Goal: Task Accomplishment & Management: Manage account settings

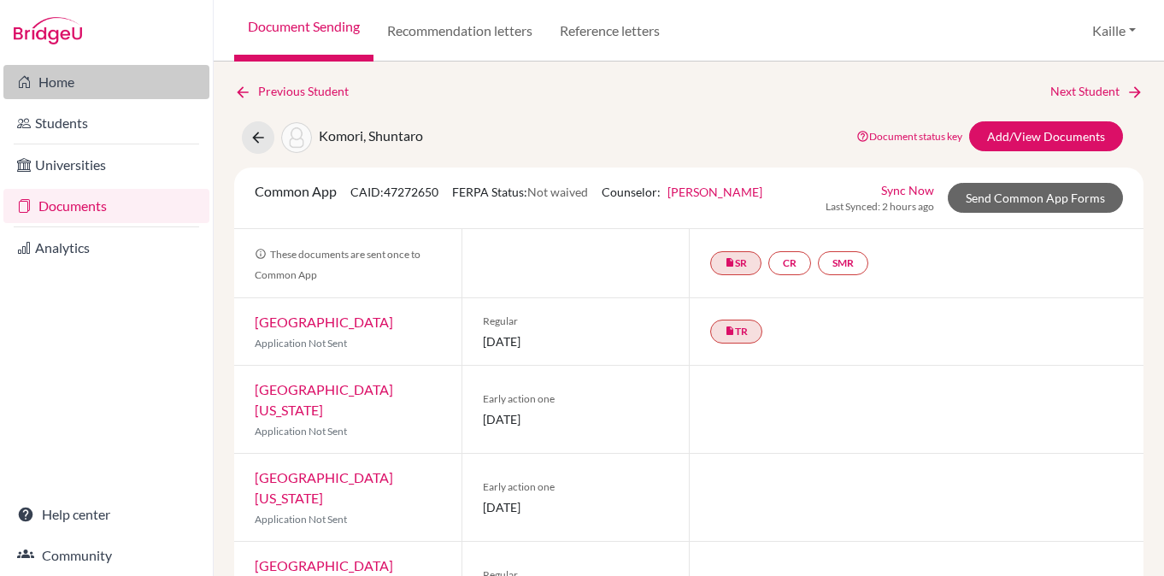
click at [134, 74] on link "Home" at bounding box center [106, 82] width 206 height 34
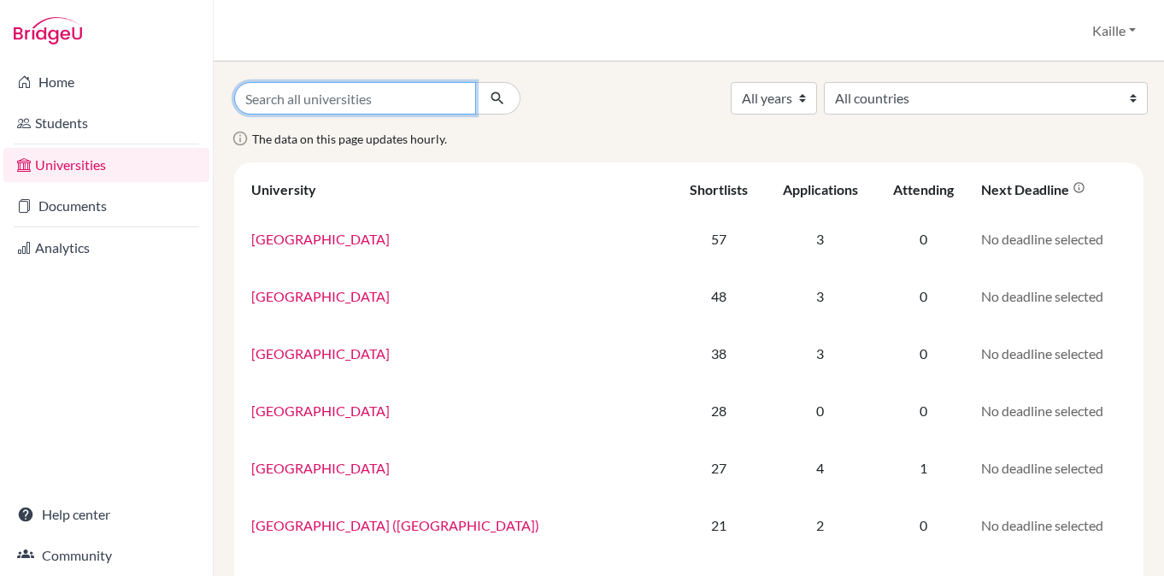
click at [435, 96] on input "Search all universities" at bounding box center [355, 98] width 242 height 32
click at [699, 129] on div "The data on this page updates hourly." at bounding box center [688, 145] width 935 height 34
click at [817, 98] on select "All years 2028 2027 2026 2025 2024 2023 2022 2021 2020 2019 2006" at bounding box center [774, 98] width 86 height 32
select select "2026"
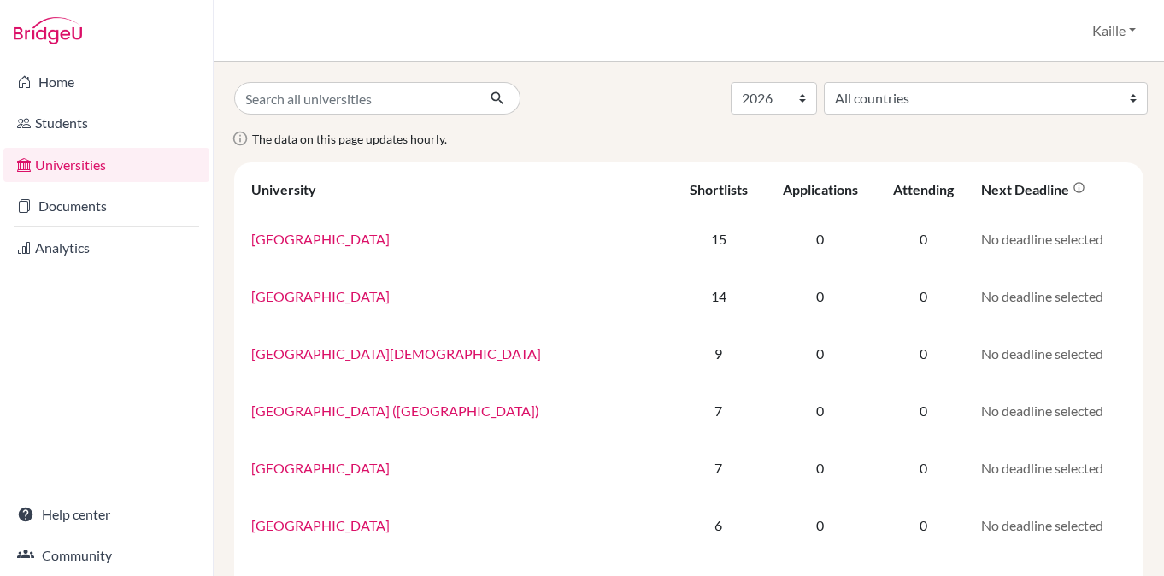
select select "2026"
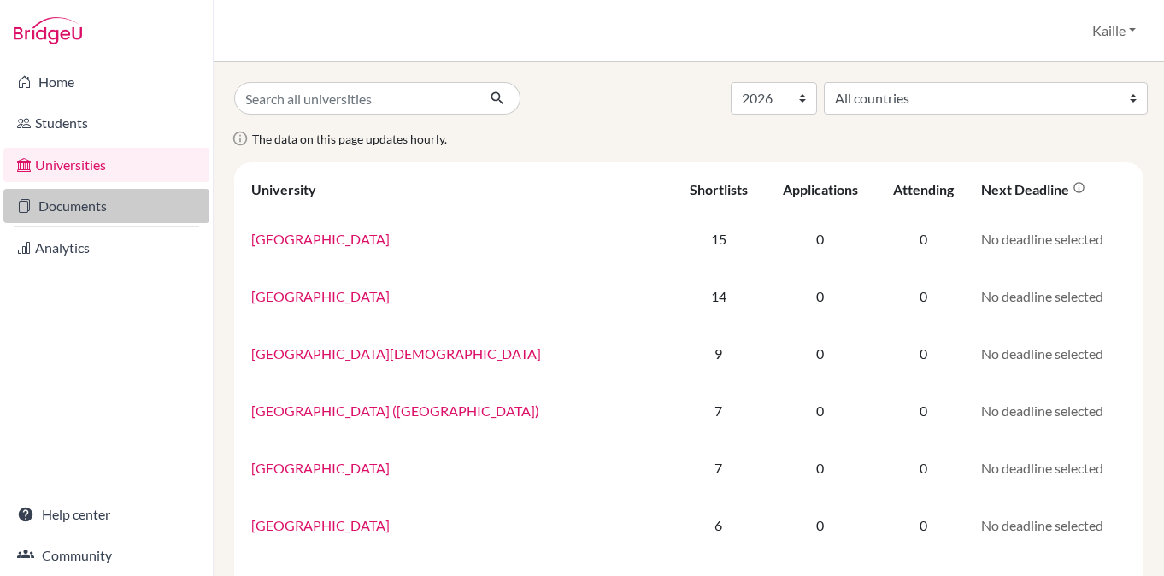
click at [138, 215] on link "Documents" at bounding box center [106, 206] width 206 height 34
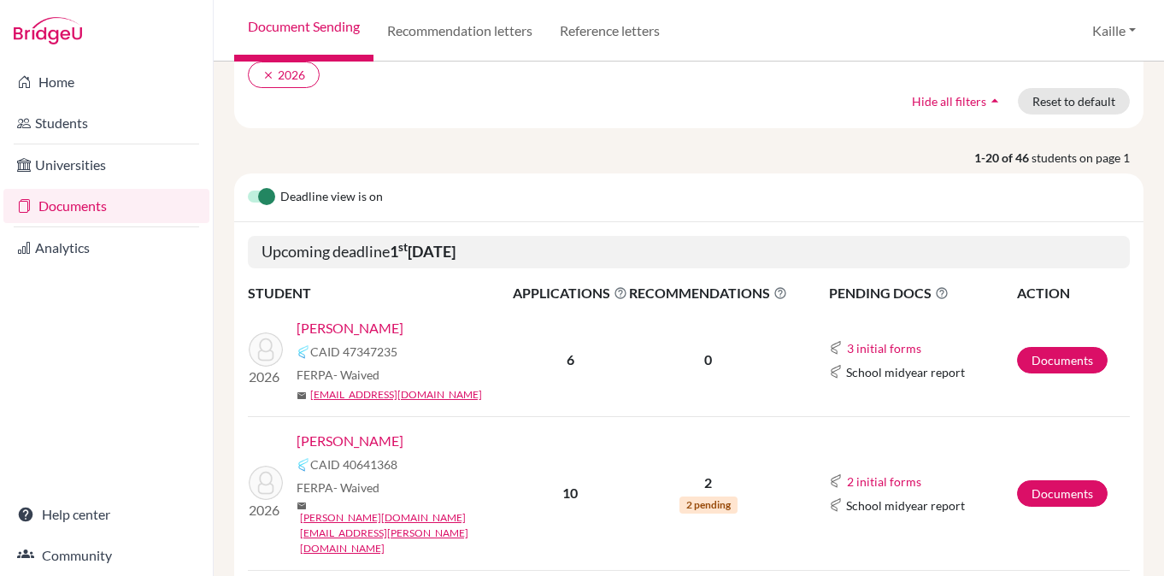
scroll to position [164, 0]
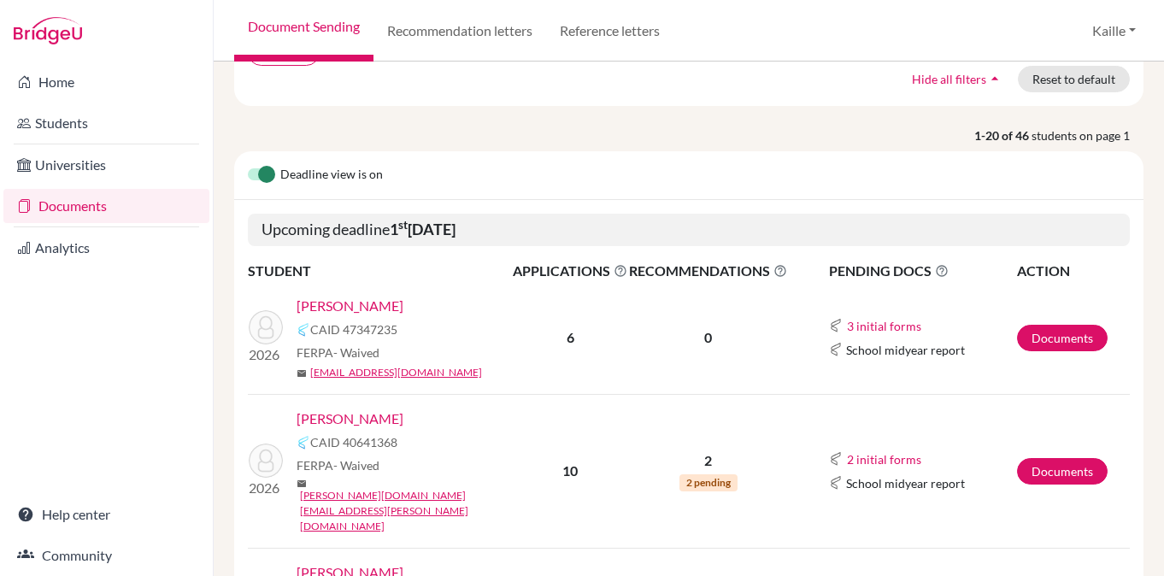
click at [353, 412] on link "Kim, Joseph" at bounding box center [350, 418] width 107 height 21
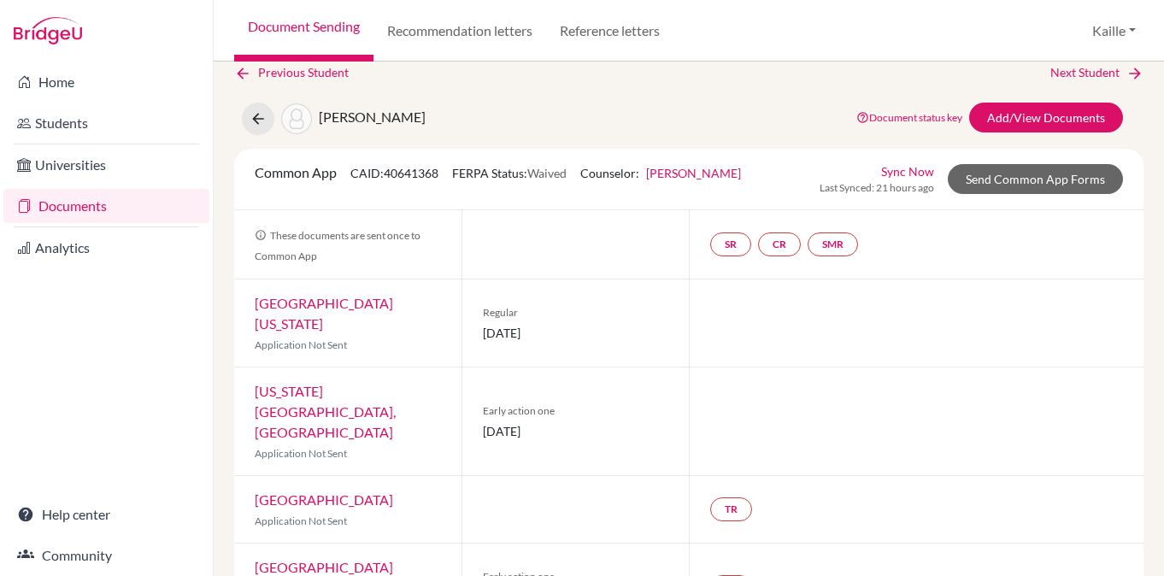
scroll to position [6, 0]
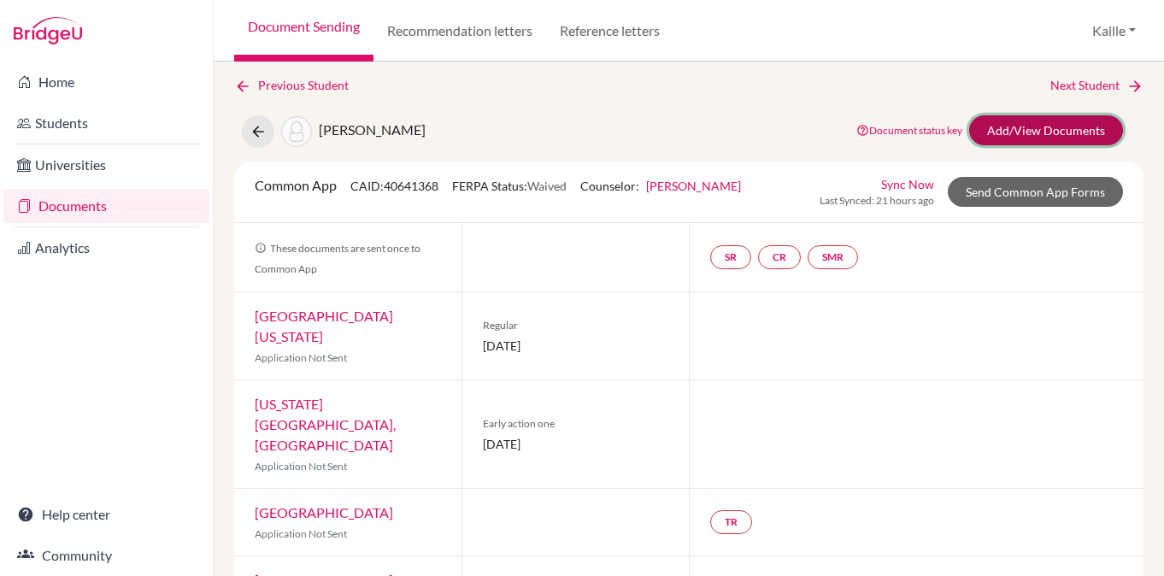
click at [1077, 125] on link "Add/View Documents" at bounding box center [1046, 130] width 154 height 30
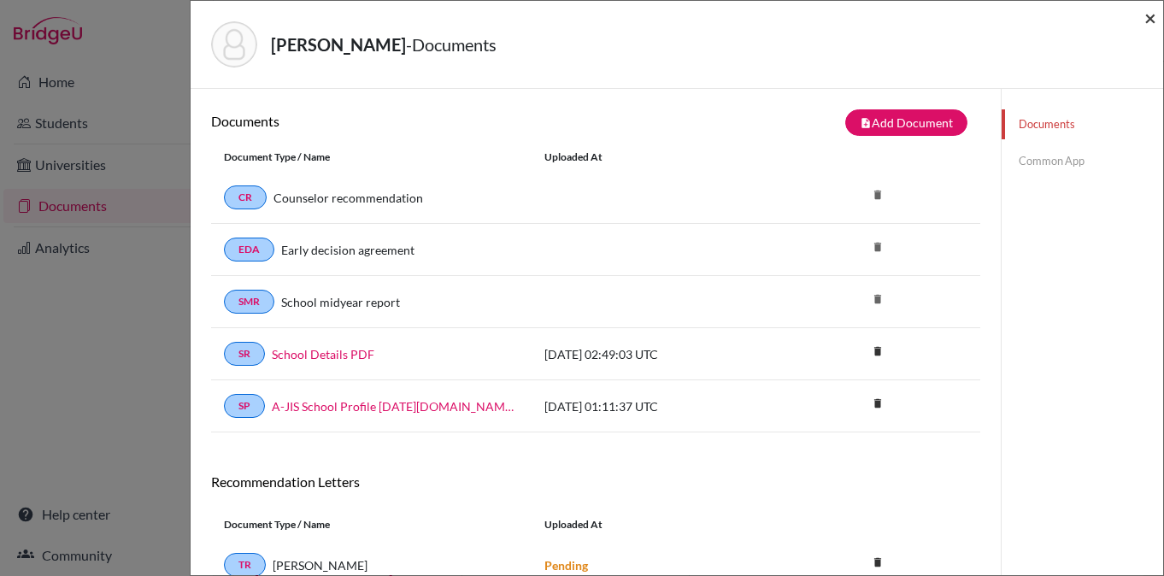
click at [1153, 17] on span "×" at bounding box center [1150, 17] width 12 height 25
